Goal: Information Seeking & Learning: Learn about a topic

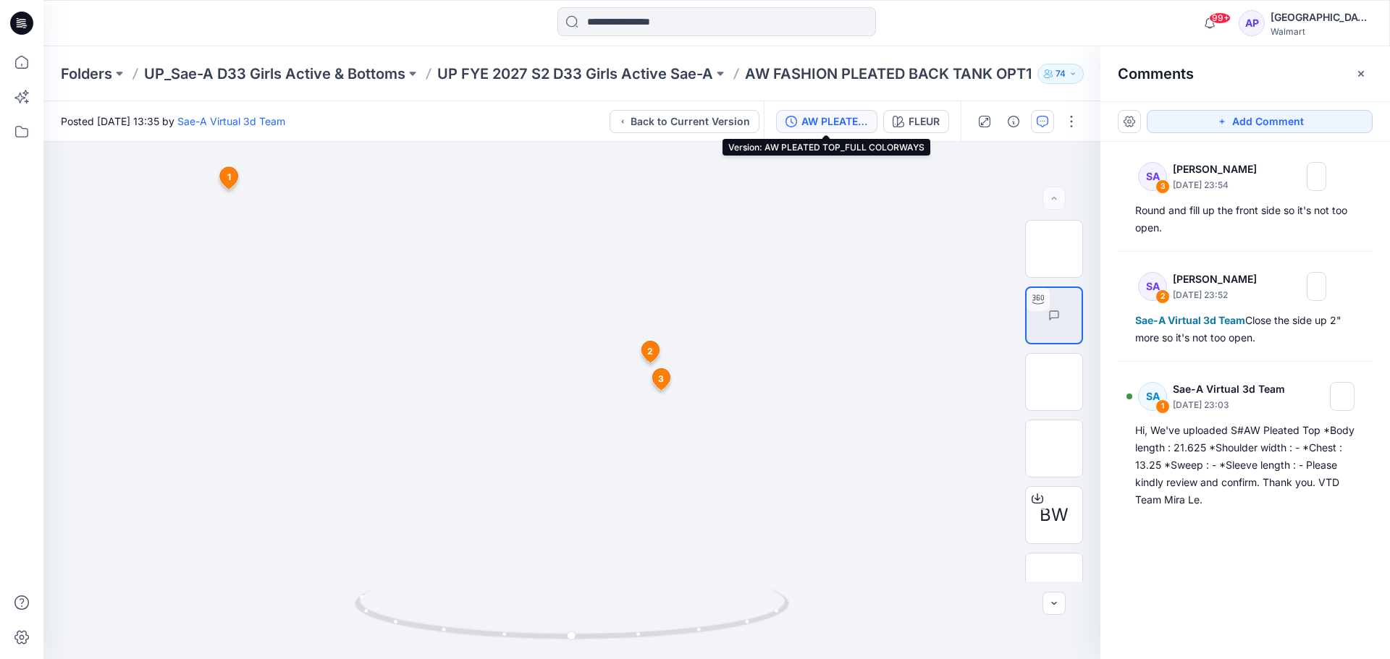
click at [795, 120] on icon "button" at bounding box center [791, 122] width 12 height 12
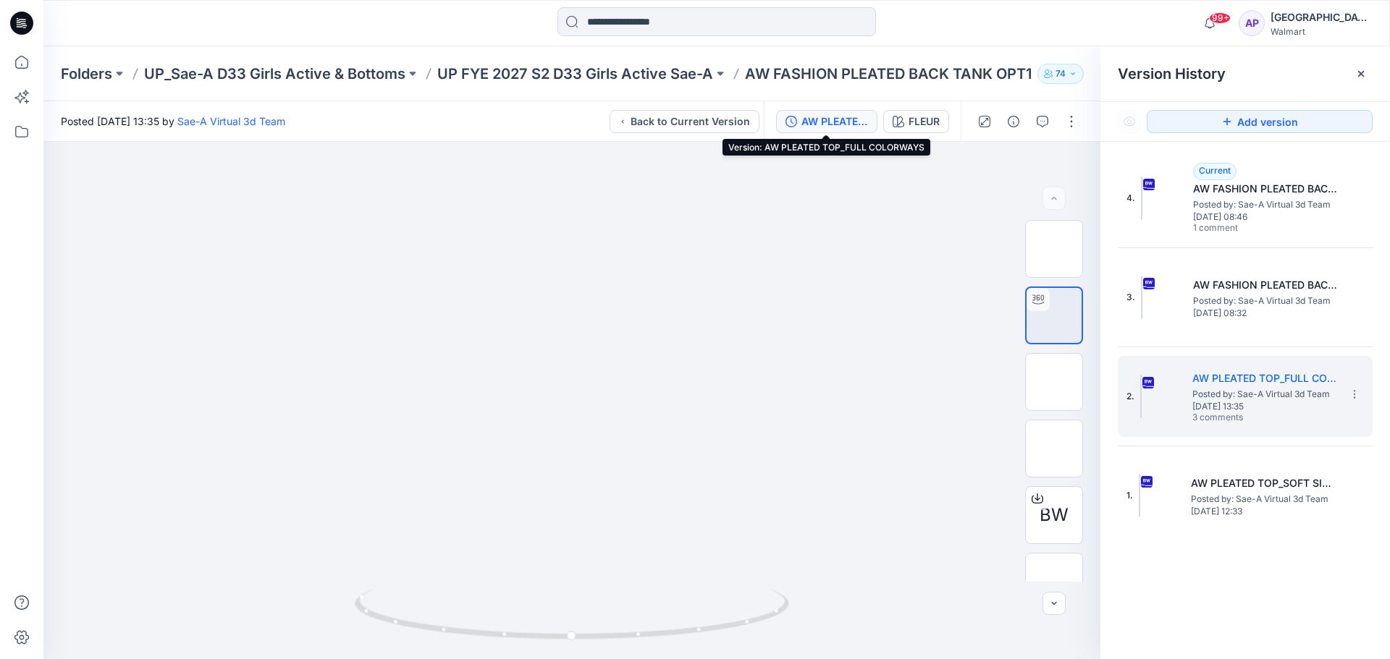
drag, startPoint x: 722, startPoint y: 124, endPoint x: 847, endPoint y: 118, distance: 124.7
click at [839, 119] on div "Posted [DATE] 13:35 by Sae-A Virtual 3d Team Back to Current Version AW PLEATED…" at bounding box center [571, 121] width 1057 height 41
click at [851, 117] on div "AW PLEATED TOP_FULL COLORWAYS" at bounding box center [834, 122] width 67 height 16
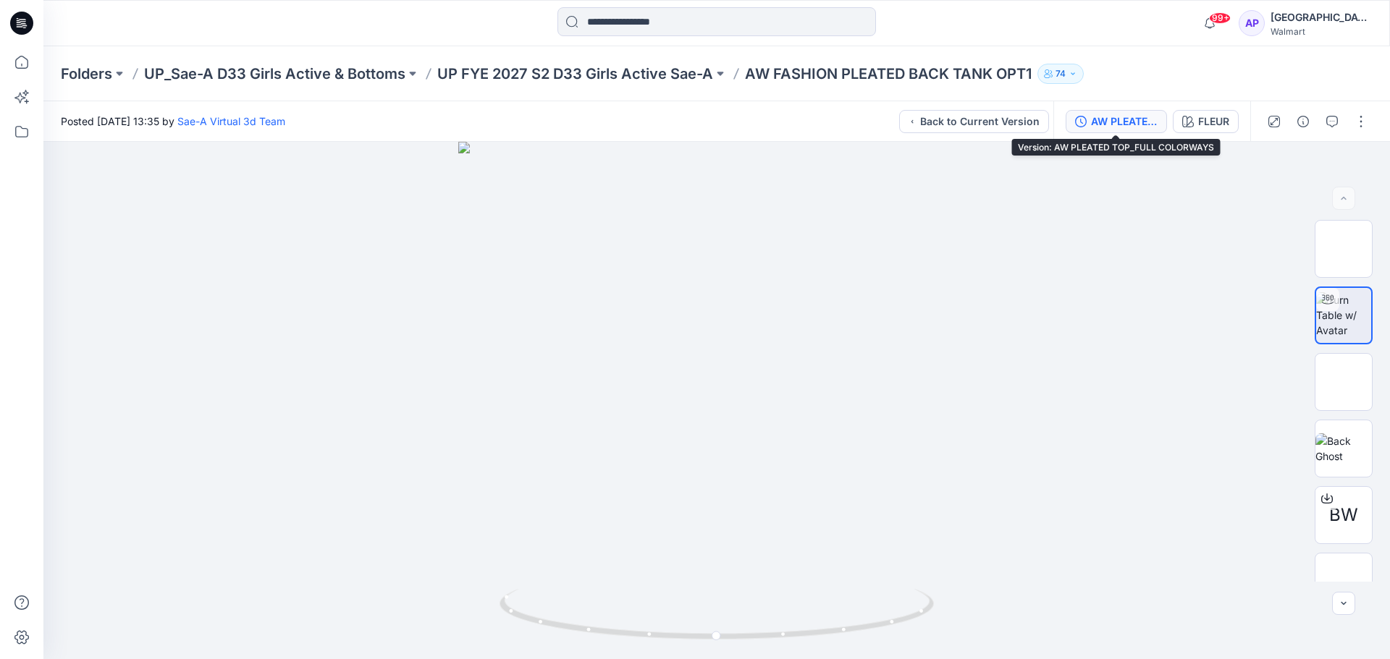
click at [1118, 124] on div "AW PLEATED TOP_FULL COLORWAYS" at bounding box center [1124, 122] width 67 height 16
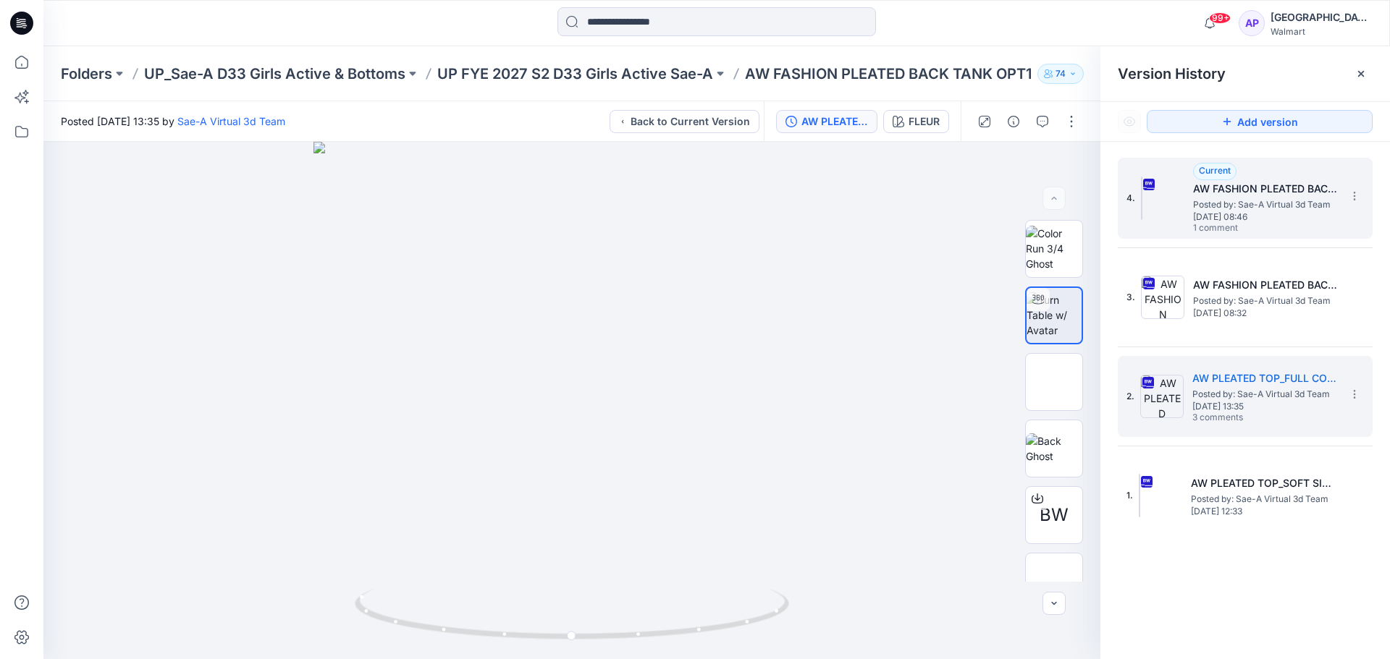
click at [1233, 223] on span "1 comment" at bounding box center [1243, 229] width 101 height 12
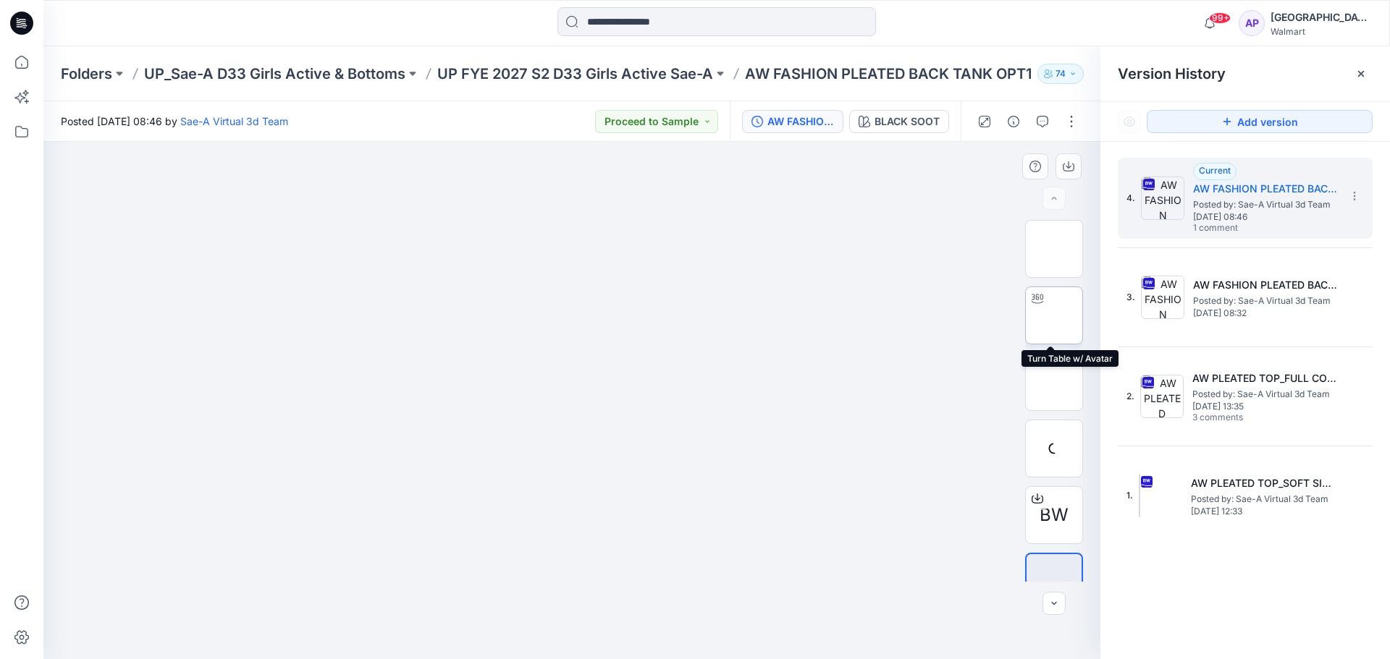
click at [1054, 316] on img at bounding box center [1054, 316] width 0 height 0
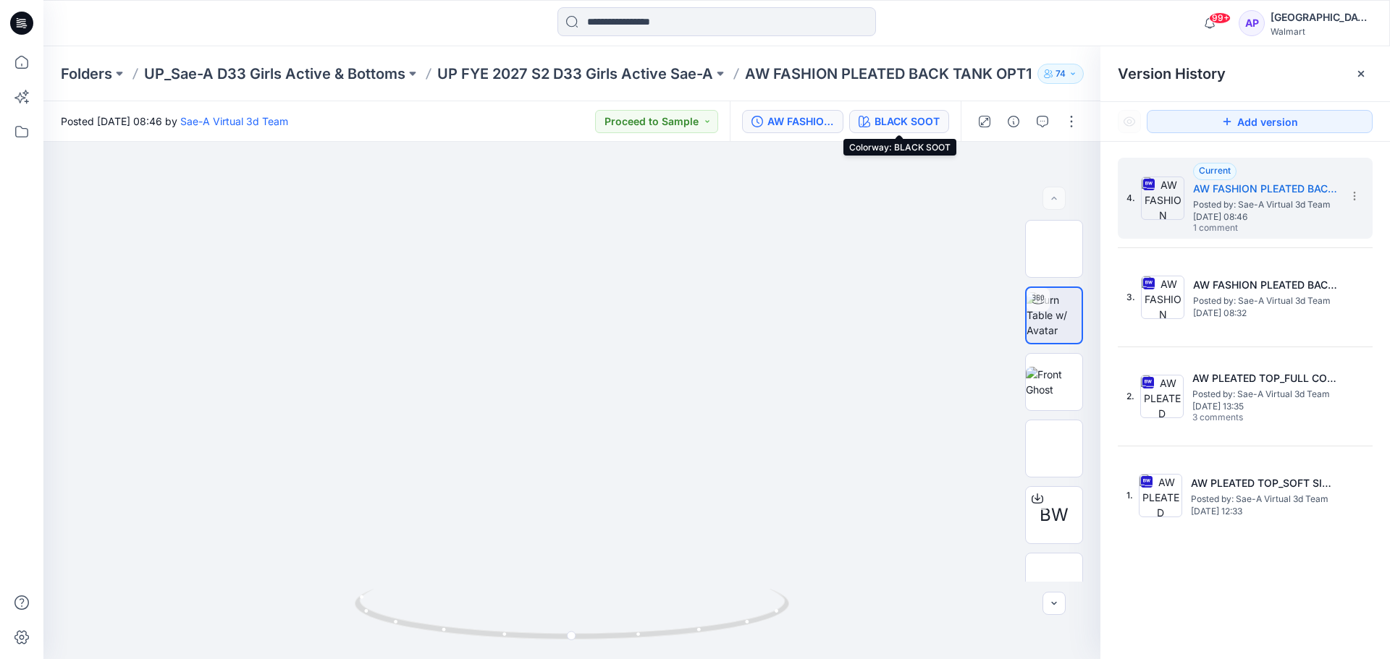
click at [884, 120] on div "BLACK SOOT" at bounding box center [906, 122] width 65 height 16
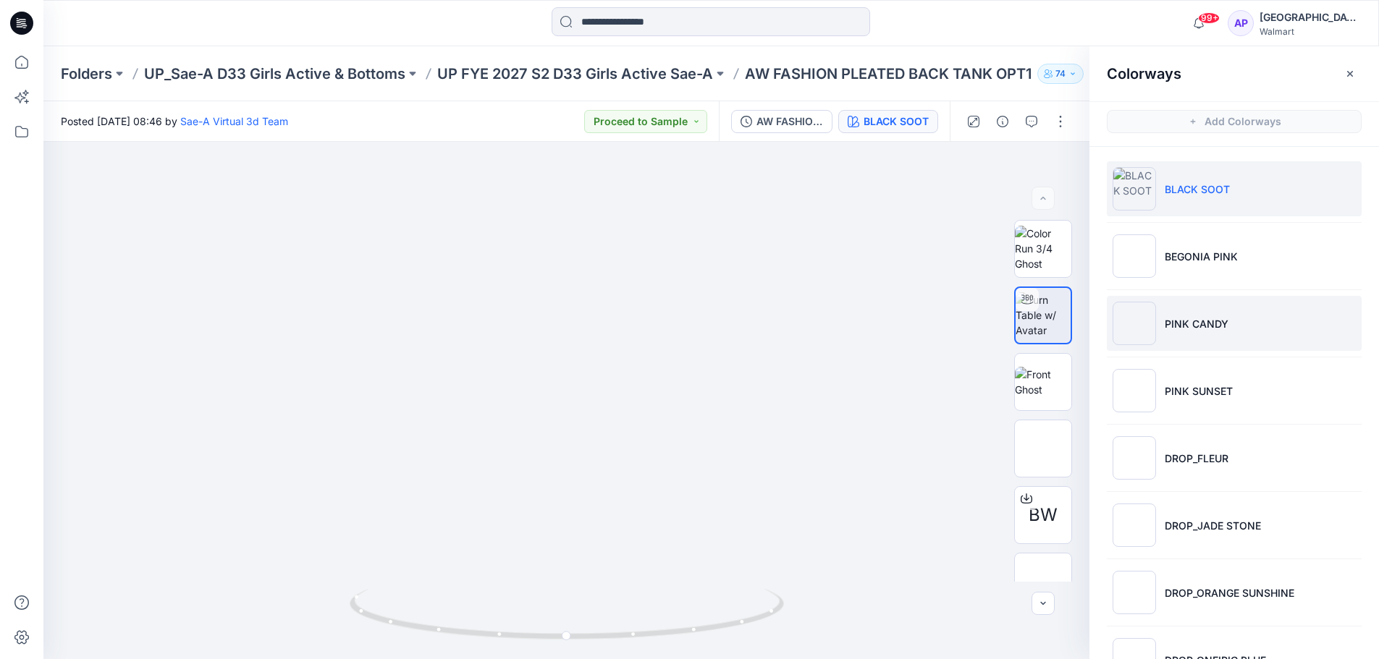
click at [1223, 326] on p "PINK CANDY" at bounding box center [1197, 323] width 64 height 15
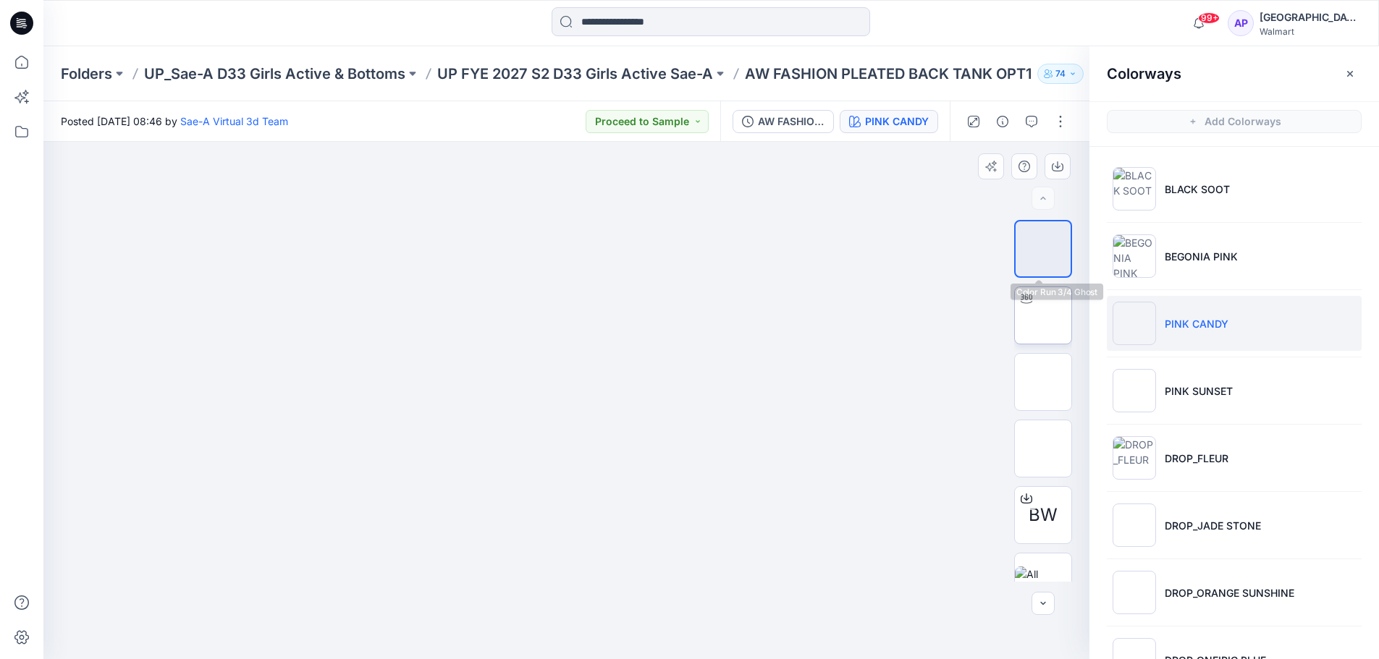
drag, startPoint x: 1015, startPoint y: 286, endPoint x: 1042, endPoint y: 302, distance: 31.2
click at [1015, 287] on div at bounding box center [1043, 316] width 58 height 58
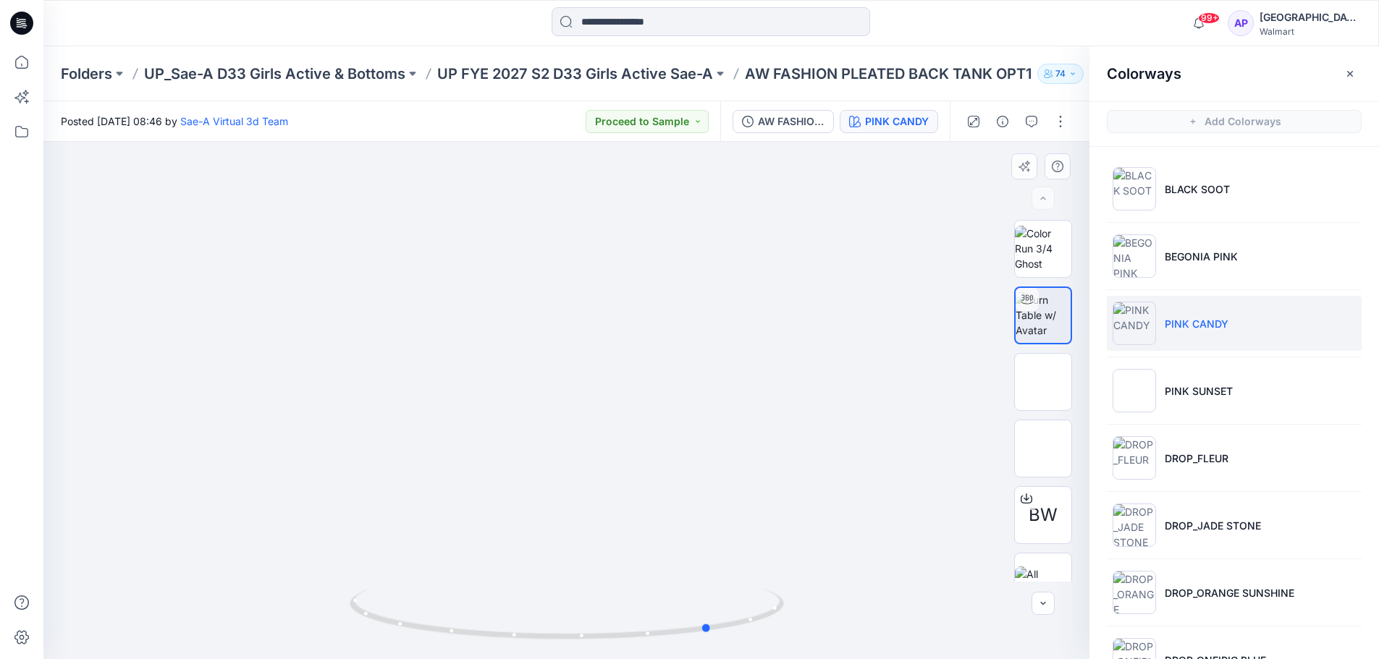
drag, startPoint x: 659, startPoint y: 631, endPoint x: 804, endPoint y: 630, distance: 144.8
click at [804, 630] on div at bounding box center [566, 401] width 1046 height 518
drag, startPoint x: 567, startPoint y: 200, endPoint x: 580, endPoint y: 371, distance: 171.3
click at [580, 371] on img at bounding box center [571, 137] width 1916 height 1044
drag, startPoint x: 738, startPoint y: 624, endPoint x: 827, endPoint y: 605, distance: 91.0
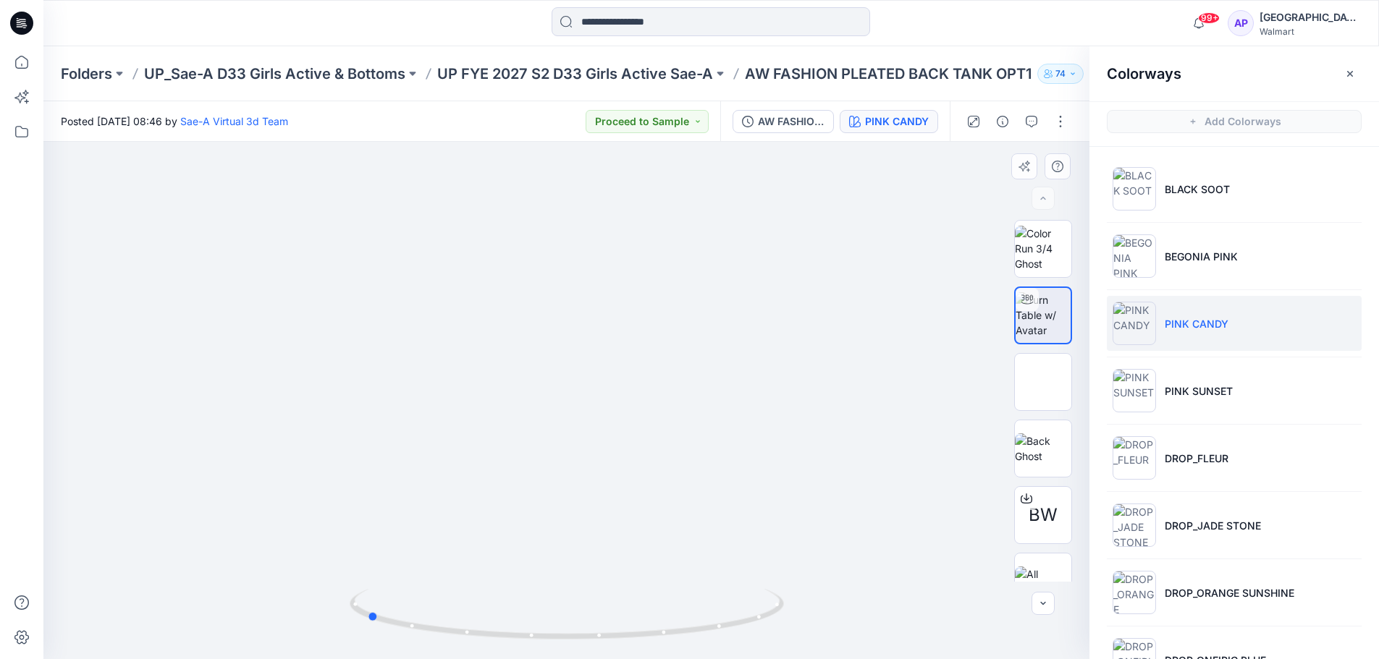
click at [827, 605] on div at bounding box center [566, 401] width 1046 height 518
drag, startPoint x: 673, startPoint y: 642, endPoint x: 359, endPoint y: 606, distance: 316.2
click at [428, 649] on div at bounding box center [567, 623] width 434 height 72
drag, startPoint x: 671, startPoint y: 643, endPoint x: 497, endPoint y: 650, distance: 174.6
click at [497, 650] on div at bounding box center [567, 623] width 434 height 72
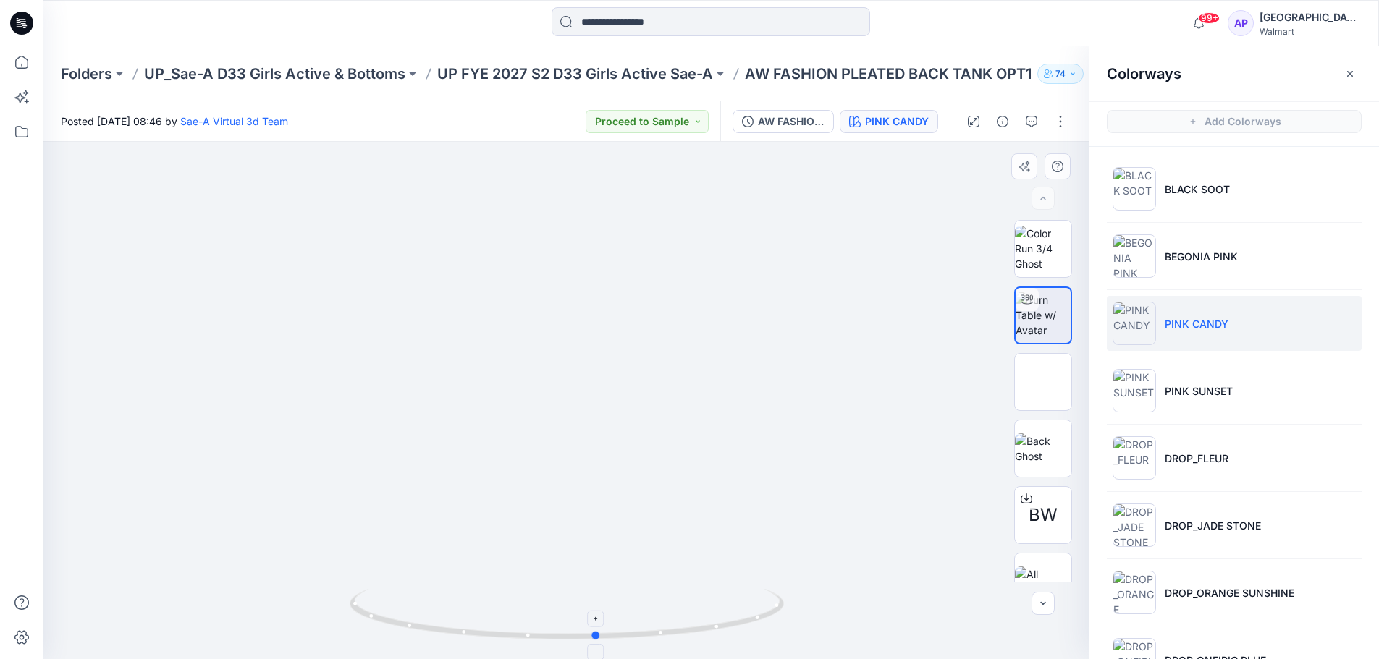
drag, startPoint x: 487, startPoint y: 640, endPoint x: 710, endPoint y: 638, distance: 222.9
click at [710, 638] on icon at bounding box center [569, 616] width 438 height 54
